Goal: Obtain resource: Download file/media

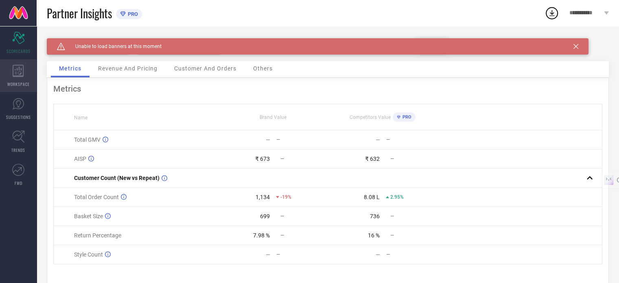
click at [20, 77] on div "WORKSPACE" at bounding box center [18, 75] width 37 height 33
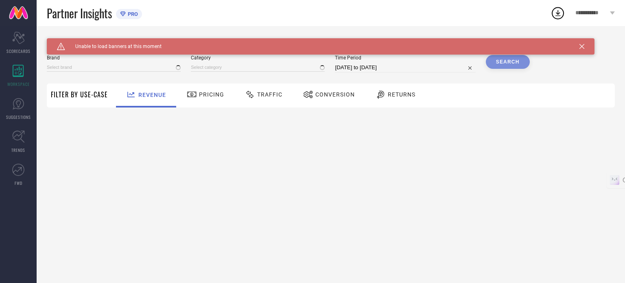
type input "[PERSON_NAME]"
type input "All"
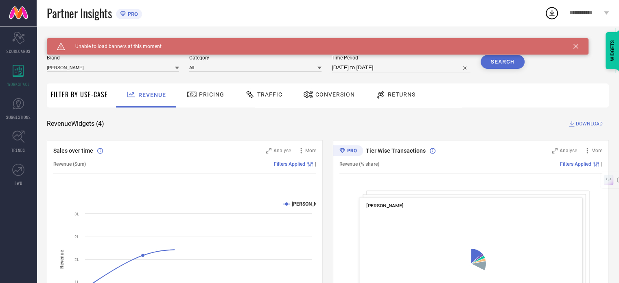
click at [577, 45] on icon at bounding box center [575, 46] width 5 height 5
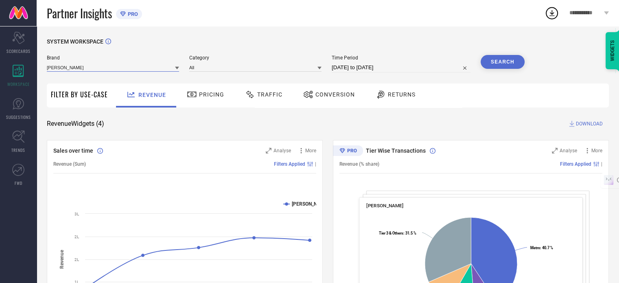
click at [136, 65] on input at bounding box center [113, 67] width 132 height 9
type input "[PERSON_NAME]"
click at [94, 81] on div "[PERSON_NAME]" at bounding box center [113, 79] width 132 height 14
click at [255, 72] on div "Category" at bounding box center [255, 63] width 132 height 17
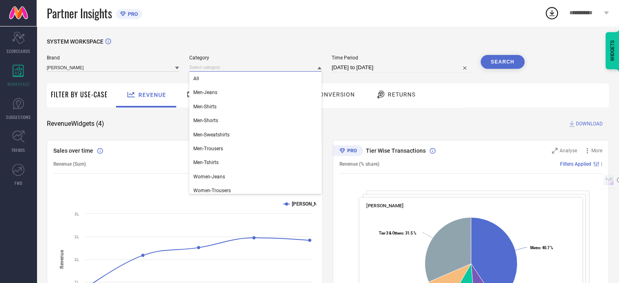
click at [246, 70] on input at bounding box center [255, 67] width 132 height 9
click at [221, 81] on div "All" at bounding box center [255, 79] width 132 height 14
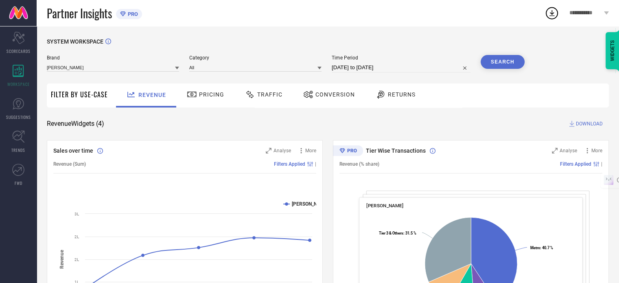
click at [446, 68] on input "[DATE] to [DATE]" at bounding box center [401, 68] width 139 height 10
select select "8"
select select "2025"
select select "9"
select select "2025"
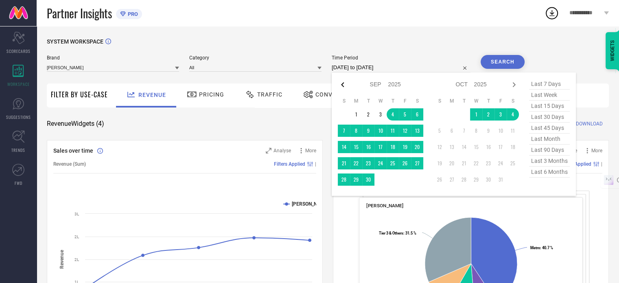
click at [343, 86] on icon at bounding box center [342, 84] width 3 height 5
select select "7"
select select "2025"
select select "8"
select select "2025"
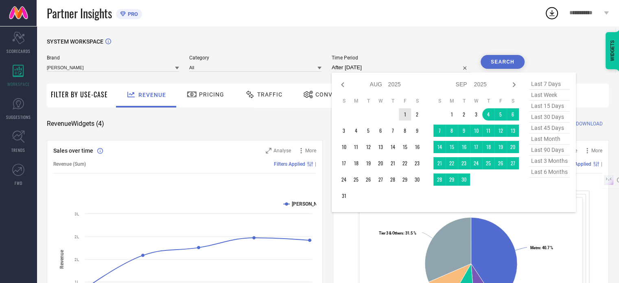
click at [408, 114] on td "1" at bounding box center [405, 114] width 12 height 12
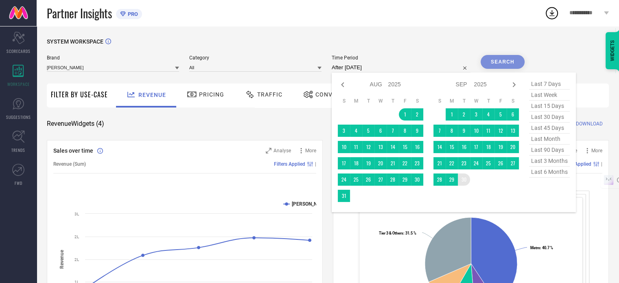
type input "[DATE] to [DATE]"
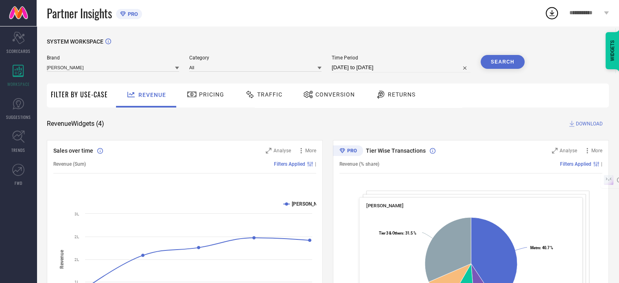
click at [501, 66] on button "Search" at bounding box center [503, 62] width 44 height 14
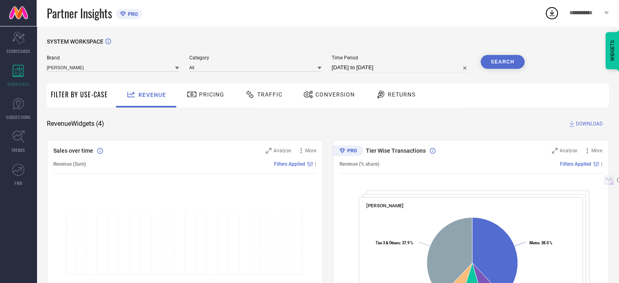
scroll to position [5, 0]
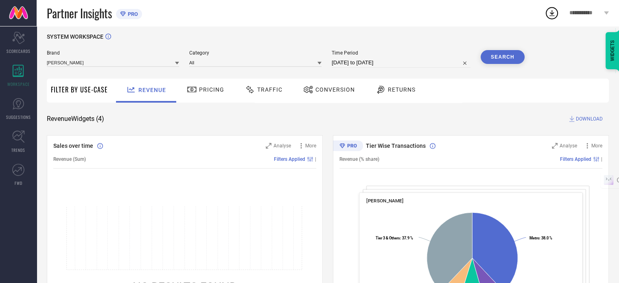
click at [410, 84] on div "Returns" at bounding box center [396, 90] width 44 height 14
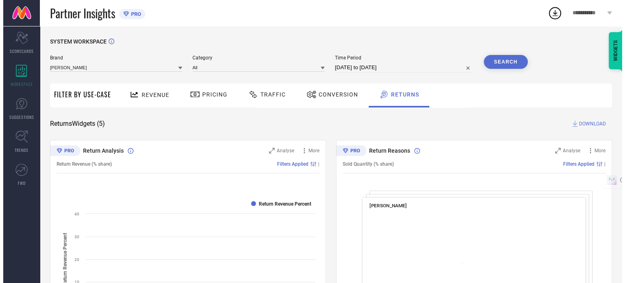
scroll to position [44, 0]
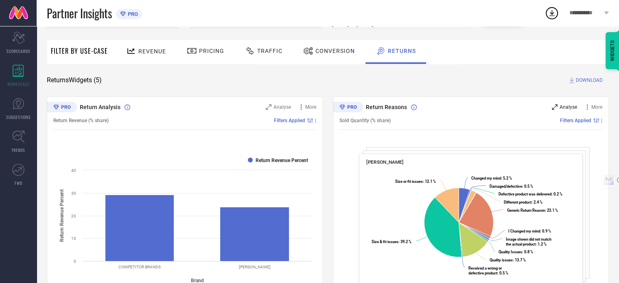
click at [570, 106] on span "Analyse" at bounding box center [568, 107] width 17 height 6
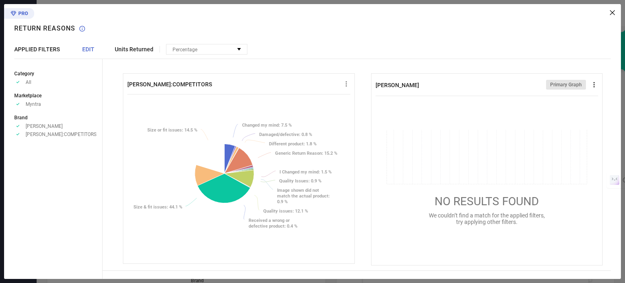
click at [590, 86] on icon at bounding box center [594, 85] width 8 height 8
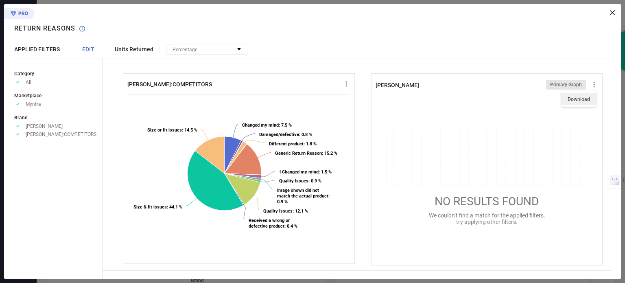
click at [570, 100] on span "Download" at bounding box center [579, 99] width 22 height 6
click at [90, 50] on span "EDIT" at bounding box center [88, 49] width 12 height 7
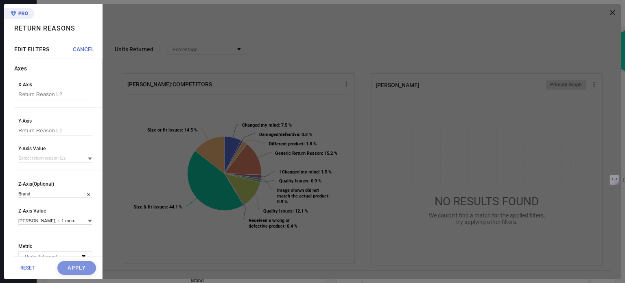
scroll to position [55, 0]
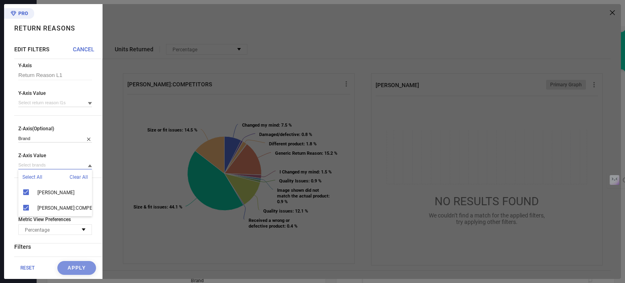
click at [48, 169] on input at bounding box center [55, 165] width 74 height 9
click at [46, 142] on input at bounding box center [55, 138] width 74 height 9
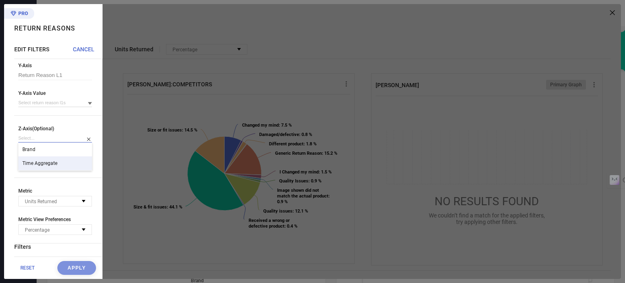
scroll to position [87, 0]
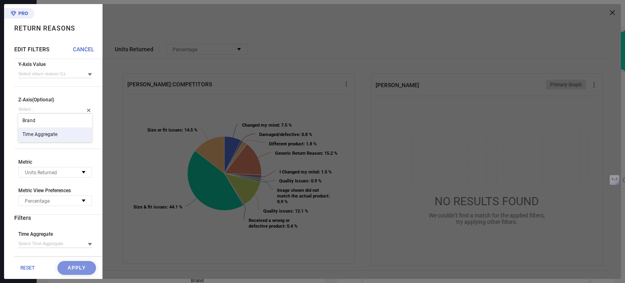
click at [59, 141] on div "Z-Axis(Optional) Brand Time Aggregate Z-Axis Value [PERSON_NAME], + 1 more" at bounding box center [58, 123] width 88 height 52
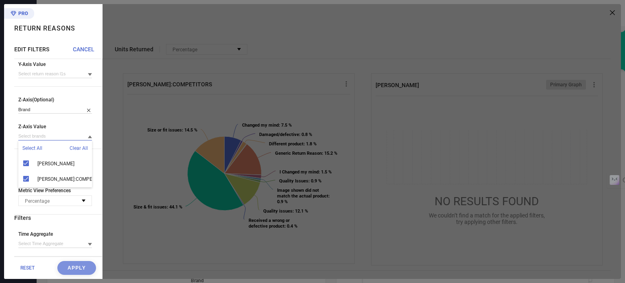
click at [60, 136] on input at bounding box center [55, 136] width 74 height 9
click at [26, 171] on div "[PERSON_NAME]:COMPETITORS" at bounding box center [55, 178] width 74 height 15
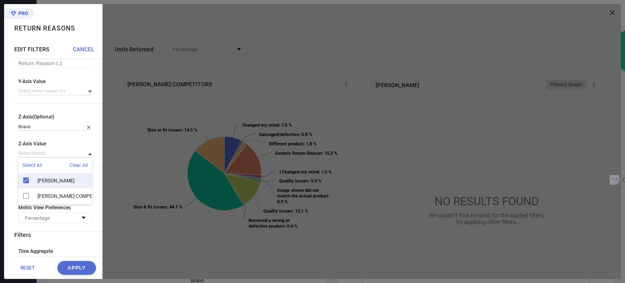
scroll to position [65, 0]
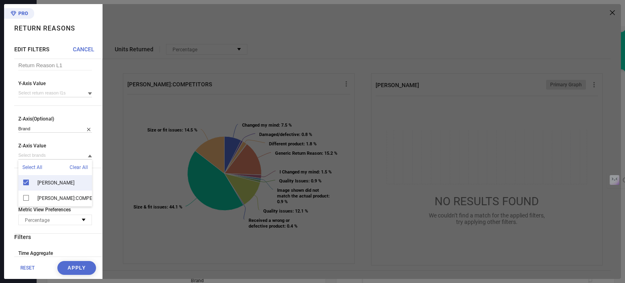
click at [65, 146] on span "Z-Axis Value" at bounding box center [55, 146] width 74 height 6
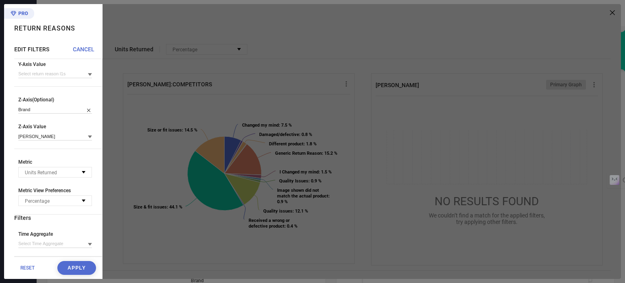
click at [68, 268] on button "Apply" at bounding box center [76, 268] width 39 height 14
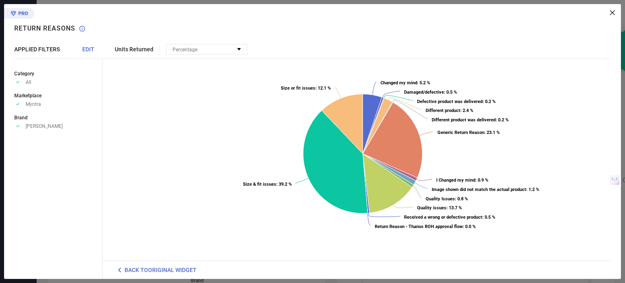
click at [88, 48] on span "EDIT" at bounding box center [88, 49] width 12 height 7
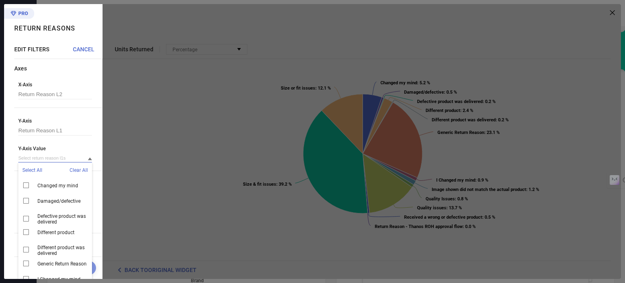
click at [46, 161] on input at bounding box center [55, 158] width 74 height 9
click at [72, 162] on input at bounding box center [55, 158] width 74 height 9
click at [74, 173] on span "Clear All" at bounding box center [79, 170] width 18 height 6
click at [57, 142] on div "Y-Axis Return Reason L1 Y-Axis Value Select All Clear All Changed my mind Damag…" at bounding box center [58, 144] width 88 height 53
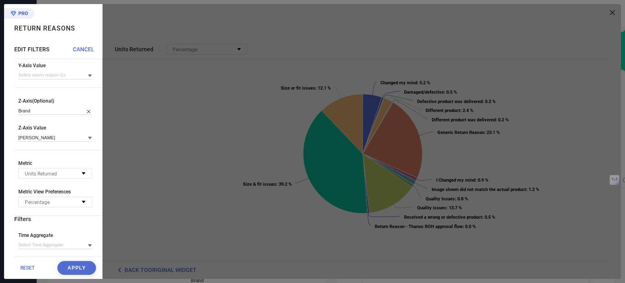
scroll to position [87, 0]
click at [30, 268] on span "RESET" at bounding box center [27, 268] width 14 height 6
click at [82, 52] on span "CANCEL" at bounding box center [84, 49] width 22 height 7
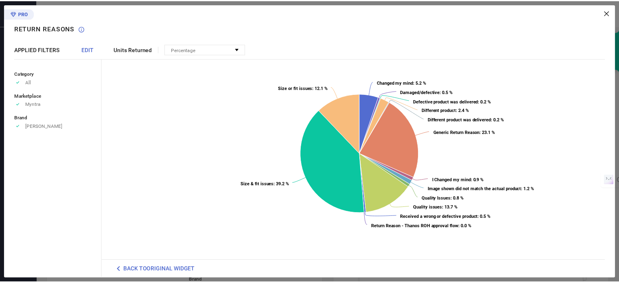
scroll to position [0, 0]
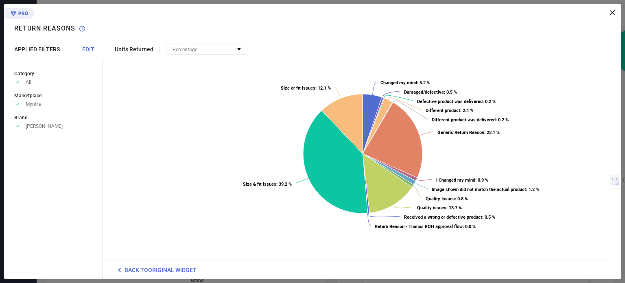
click at [614, 11] on icon at bounding box center [612, 12] width 5 height 5
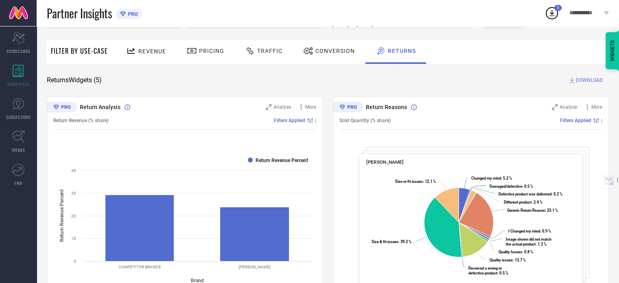
click at [579, 80] on span "DOWNLOAD" at bounding box center [589, 80] width 27 height 8
click at [555, 15] on icon at bounding box center [551, 13] width 15 height 15
click at [20, 74] on icon at bounding box center [18, 71] width 11 height 12
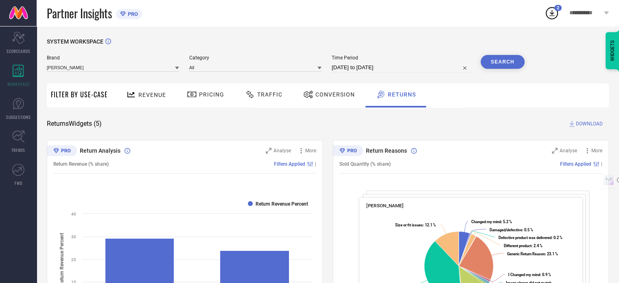
click at [511, 61] on button "Search" at bounding box center [503, 62] width 44 height 14
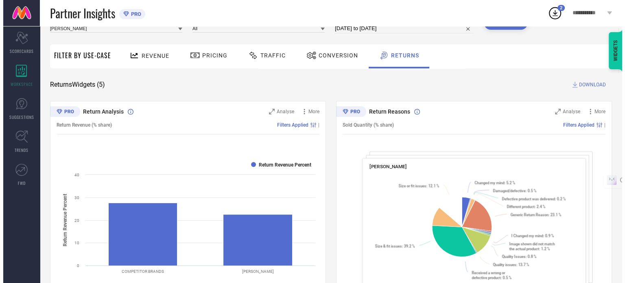
scroll to position [41, 0]
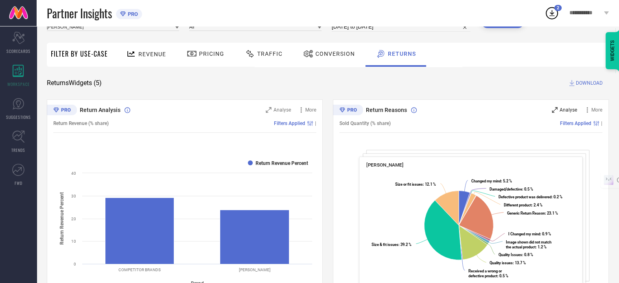
click at [571, 111] on span "Analyse" at bounding box center [568, 110] width 17 height 6
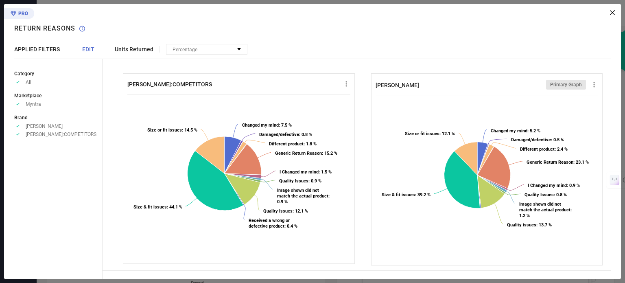
click at [87, 50] on span "EDIT" at bounding box center [88, 49] width 12 height 7
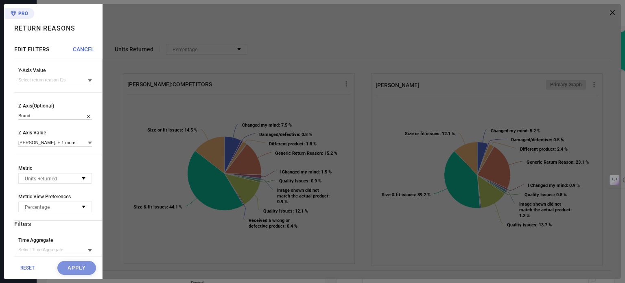
scroll to position [80, 0]
click at [49, 145] on input at bounding box center [55, 140] width 74 height 9
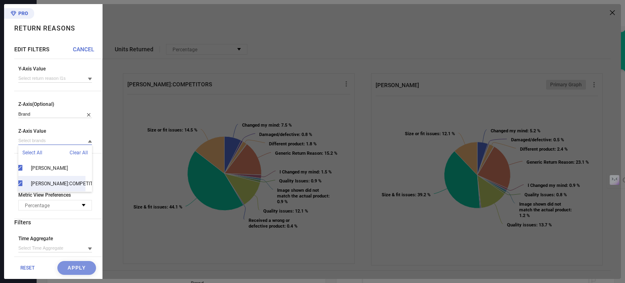
scroll to position [10, 7]
click at [54, 181] on span "[PERSON_NAME]:COMPETITORS" at bounding box center [66, 184] width 71 height 6
click at [59, 132] on span "Z-Axis Value" at bounding box center [55, 131] width 74 height 6
click at [42, 141] on input at bounding box center [55, 140] width 74 height 9
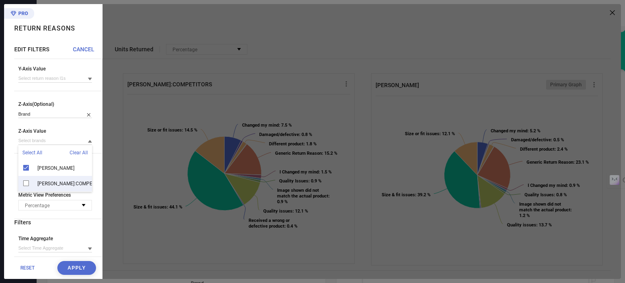
click at [53, 123] on div "Z-Axis(Optional) Brand Z-Axis Value Select All Clear All [PERSON_NAME] [PERSON_…" at bounding box center [58, 123] width 88 height 44
click at [50, 117] on input at bounding box center [55, 113] width 74 height 9
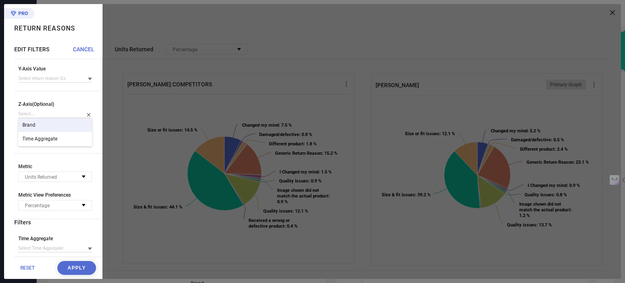
click at [46, 130] on div "Brand" at bounding box center [55, 125] width 74 height 14
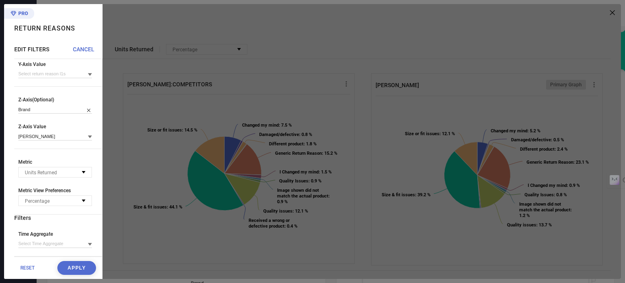
click at [73, 265] on button "Apply" at bounding box center [76, 268] width 39 height 14
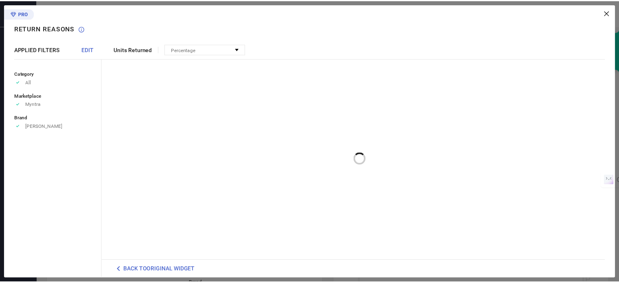
scroll to position [0, 0]
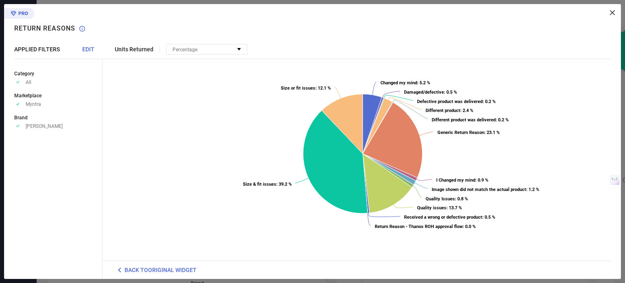
click at [616, 13] on div "Units Returned Percentage No options available Created with Highcharts 9.3.3 Ch…" at bounding box center [362, 141] width 518 height 275
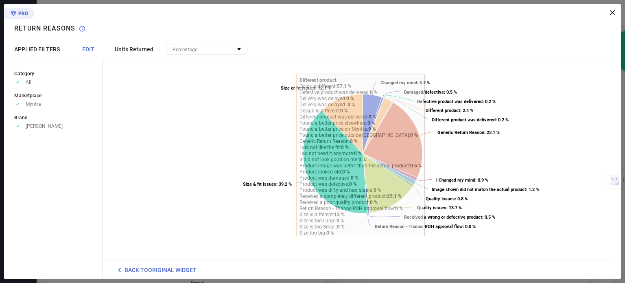
drag, startPoint x: 613, startPoint y: 11, endPoint x: 352, endPoint y: 29, distance: 261.9
click at [613, 11] on icon at bounding box center [612, 12] width 5 height 5
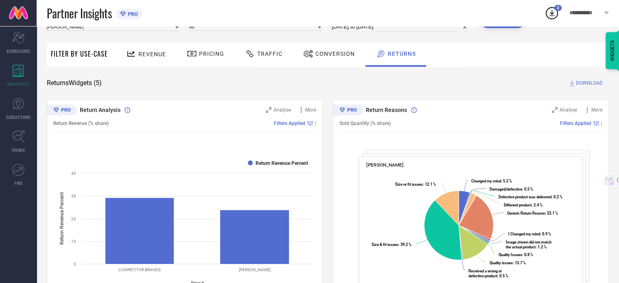
click at [404, 53] on span "Returns" at bounding box center [402, 53] width 28 height 7
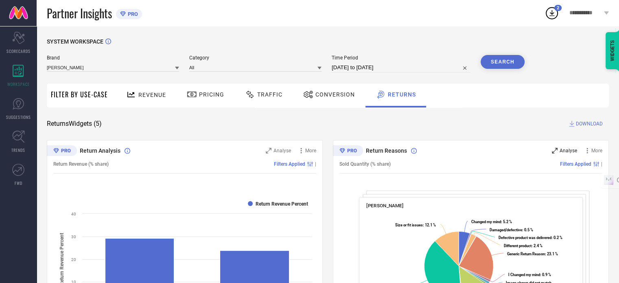
click at [560, 150] on span "Analyse" at bounding box center [568, 151] width 17 height 6
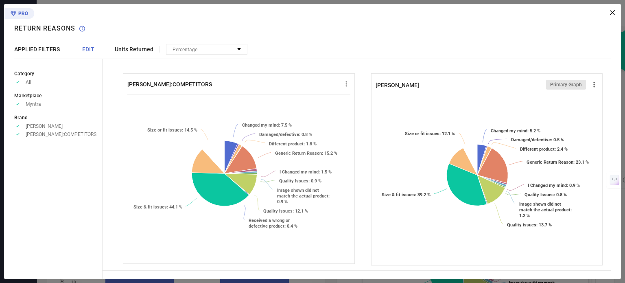
click at [590, 85] on icon at bounding box center [594, 85] width 8 height 8
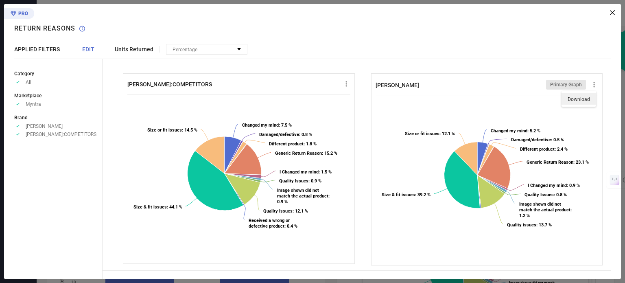
click at [575, 100] on span "Download" at bounding box center [579, 99] width 22 height 6
click at [613, 11] on icon at bounding box center [612, 12] width 5 height 5
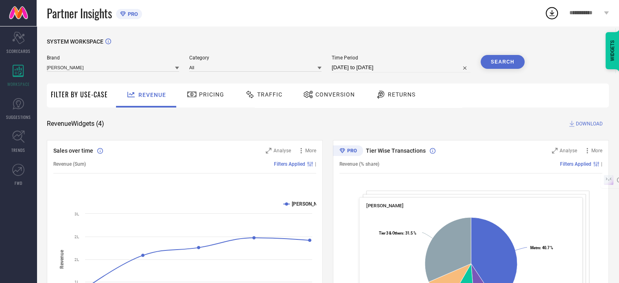
click at [509, 63] on button "Search" at bounding box center [503, 62] width 44 height 14
click at [504, 60] on button "Search" at bounding box center [503, 62] width 44 height 14
click at [586, 123] on span "DOWNLOAD" at bounding box center [589, 124] width 27 height 8
click at [548, 15] on icon at bounding box center [551, 13] width 15 height 15
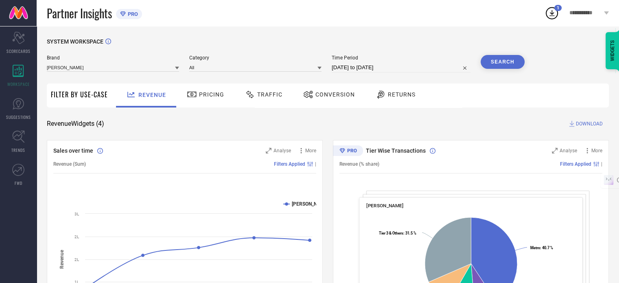
click at [417, 87] on div "Returns" at bounding box center [395, 95] width 60 height 24
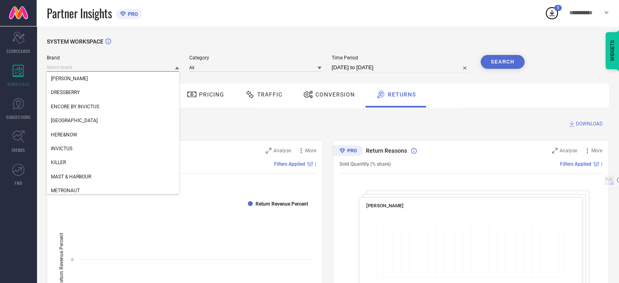
click at [100, 63] on div "ANOUK DRESSBERRY ENCORE BY INVICTUS HARVARD HERE&NOW INVICTUS KILLER MAST & HAR…" at bounding box center [113, 67] width 132 height 9
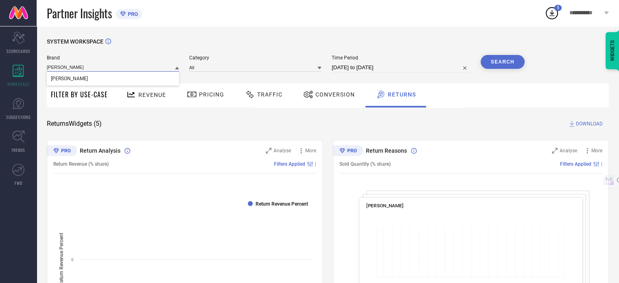
type input "[PERSON_NAME]"
drag, startPoint x: 103, startPoint y: 73, endPoint x: 170, endPoint y: 70, distance: 67.2
click at [103, 74] on div "[PERSON_NAME]" at bounding box center [113, 79] width 132 height 14
click at [225, 65] on input at bounding box center [255, 67] width 132 height 9
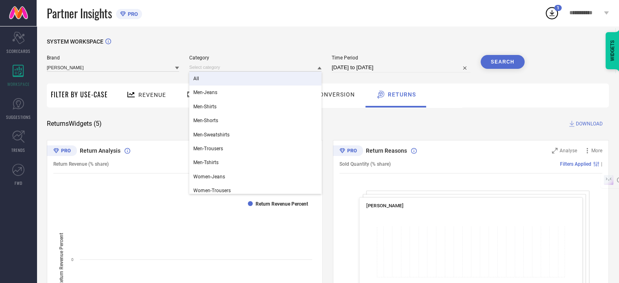
click at [215, 78] on div "All" at bounding box center [255, 79] width 132 height 14
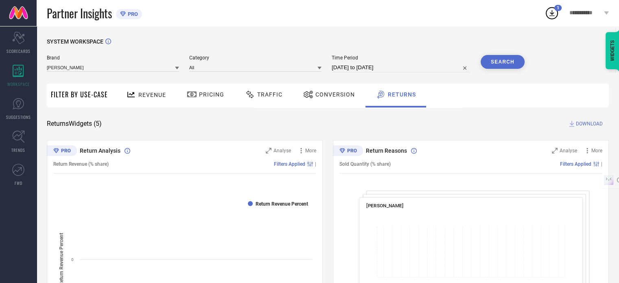
click at [377, 61] on div "Time Period 04-09-2025 to 04-10-2025" at bounding box center [401, 63] width 139 height 17
select select "8"
select select "2025"
select select "9"
select select "2025"
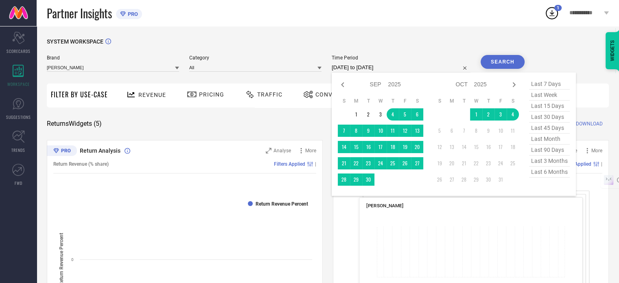
click at [374, 68] on input "[DATE] to [DATE]" at bounding box center [401, 68] width 139 height 10
click at [344, 84] on icon at bounding box center [343, 85] width 10 height 10
select select "7"
select select "2025"
select select "8"
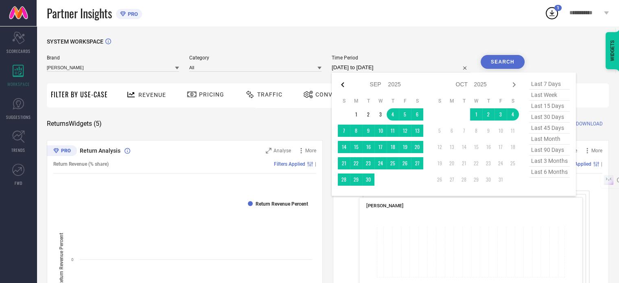
select select "2025"
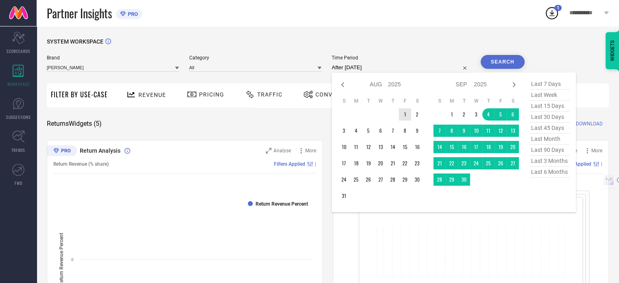
drag, startPoint x: 409, startPoint y: 114, endPoint x: 413, endPoint y: 116, distance: 4.4
click at [409, 114] on td "1" at bounding box center [405, 114] width 12 height 12
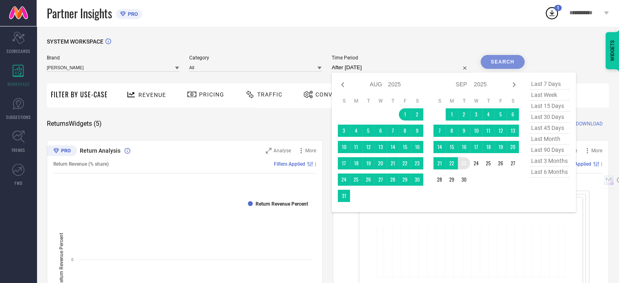
type input "[DATE] to [DATE]"
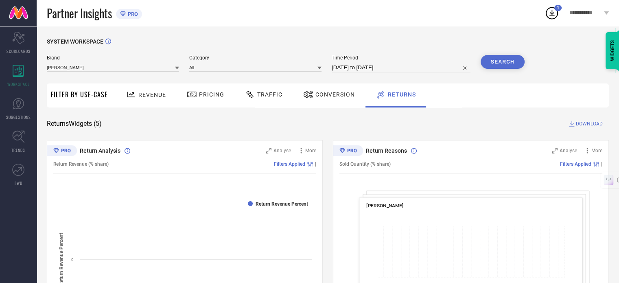
drag, startPoint x: 466, startPoint y: 177, endPoint x: 470, endPoint y: 170, distance: 8.5
click at [495, 60] on button "Search" at bounding box center [503, 62] width 44 height 14
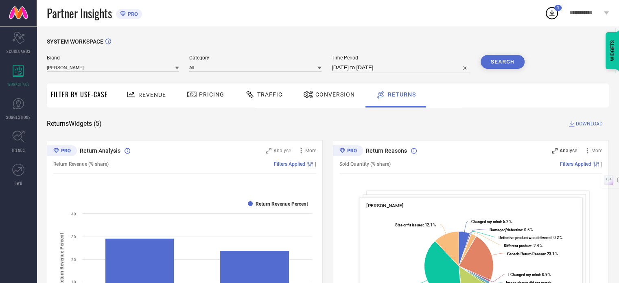
click at [566, 151] on span "Analyse" at bounding box center [568, 151] width 17 height 6
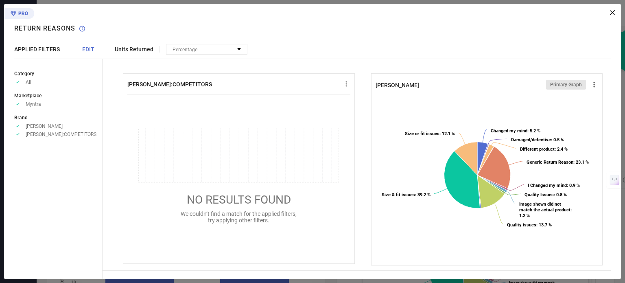
click at [590, 87] on icon at bounding box center [594, 85] width 8 height 8
click at [578, 96] on span "Download" at bounding box center [579, 99] width 22 height 6
click at [611, 11] on icon at bounding box center [612, 12] width 5 height 5
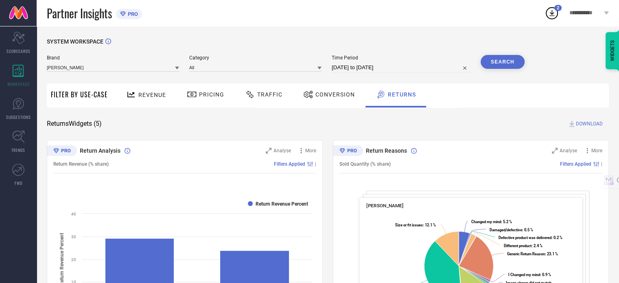
click at [580, 125] on span "DOWNLOAD" at bounding box center [589, 124] width 27 height 8
click at [551, 13] on icon at bounding box center [551, 13] width 15 height 15
